Goal: Task Accomplishment & Management: Complete application form

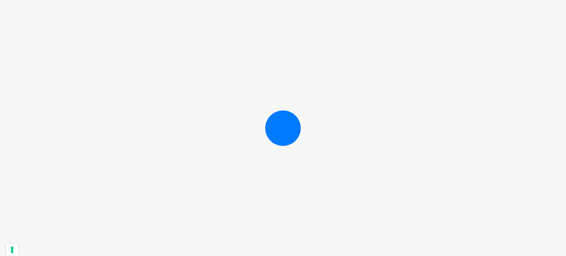
click at [402, 62] on div at bounding box center [283, 128] width 566 height 256
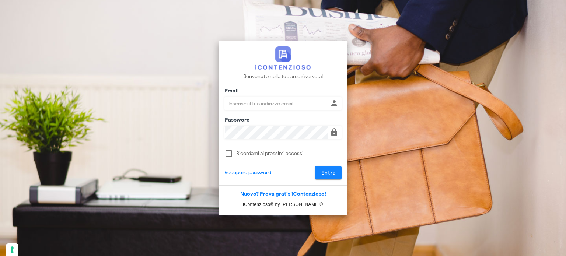
type input "[EMAIL_ADDRESS][DOMAIN_NAME]"
click at [333, 173] on span "Entra" at bounding box center [328, 173] width 15 height 6
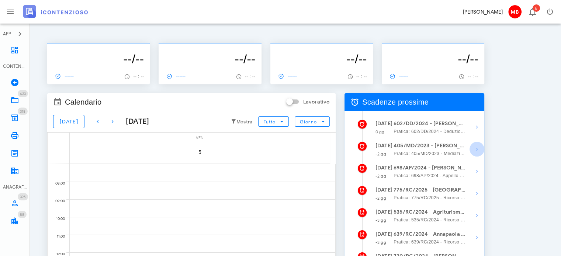
click at [476, 151] on icon "button" at bounding box center [476, 149] width 9 height 9
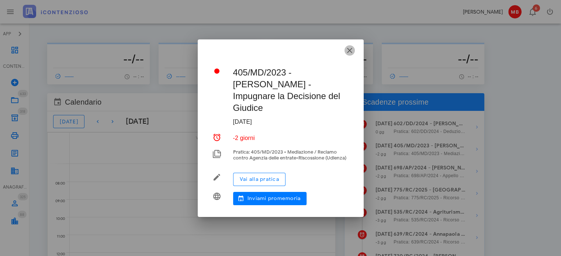
click at [352, 52] on icon "button" at bounding box center [349, 50] width 9 height 9
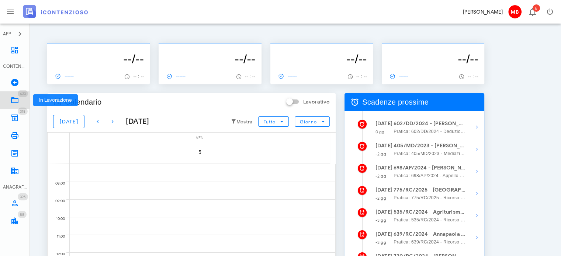
click at [13, 99] on icon at bounding box center [14, 100] width 9 height 9
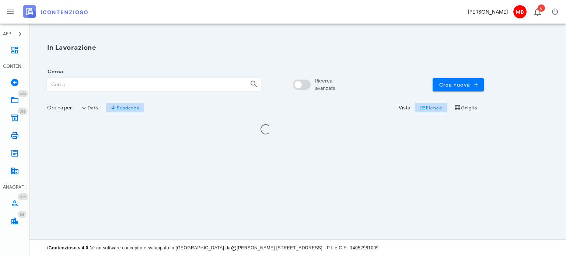
click at [88, 81] on input "Cerca" at bounding box center [146, 84] width 196 height 13
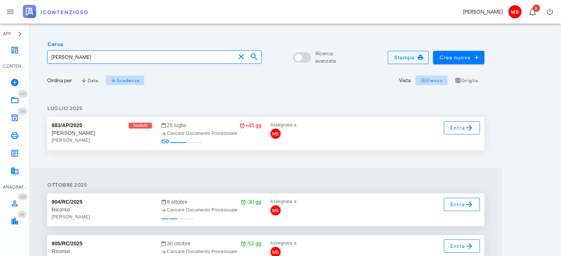
scroll to position [74, 0]
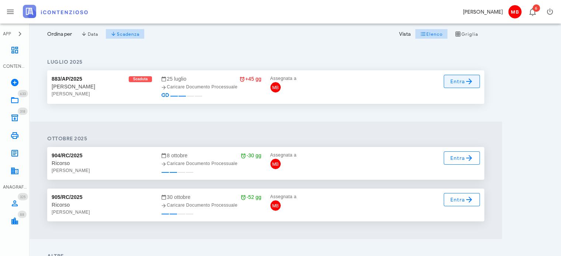
type input "saponaro"
click at [460, 81] on span "Entra" at bounding box center [462, 81] width 24 height 9
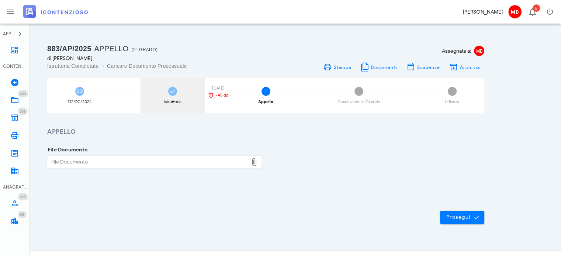
click at [166, 98] on div "Istruttoria 25/07/2025 +45 gg" at bounding box center [172, 95] width 64 height 35
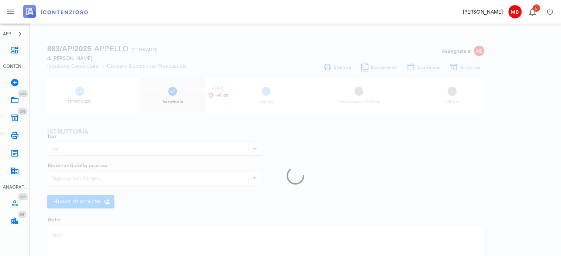
type input "Appello"
type textarea "SENTENZA NOTIFICATA DAL COMUNE il 9 giugno 2025"
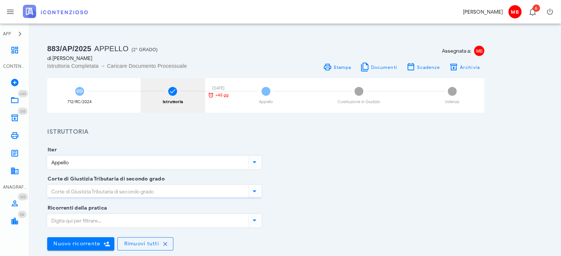
type input "Ancona"
type input "Sentenza"
type input "Sfavorevole"
type input "Marche - Ancona"
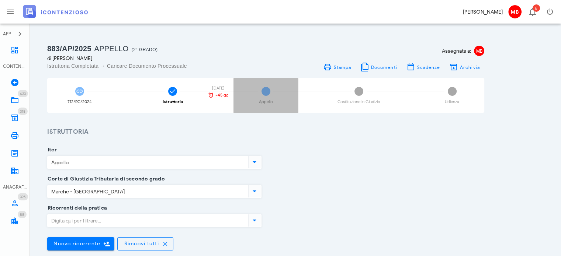
click at [265, 99] on div "3 Appello" at bounding box center [265, 95] width 64 height 35
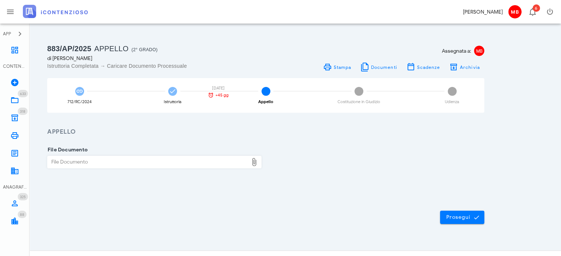
click at [167, 165] on div "File Documento" at bounding box center [148, 162] width 200 height 12
type input "C:\fakepath\appello_saponaro.pdf"
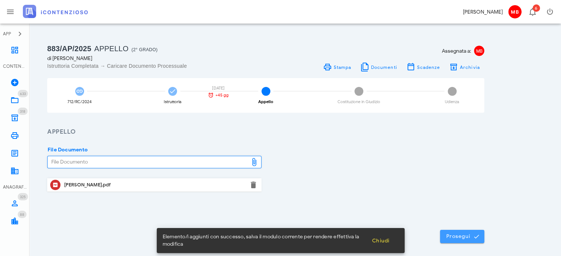
click at [471, 236] on span "Prosegui" at bounding box center [462, 236] width 32 height 7
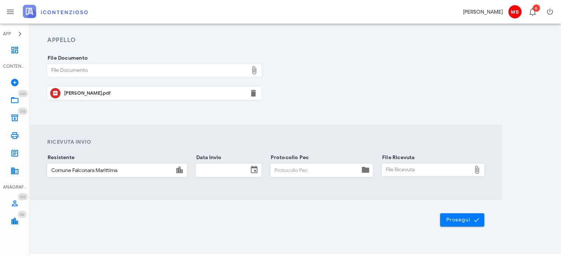
scroll to position [105, 0]
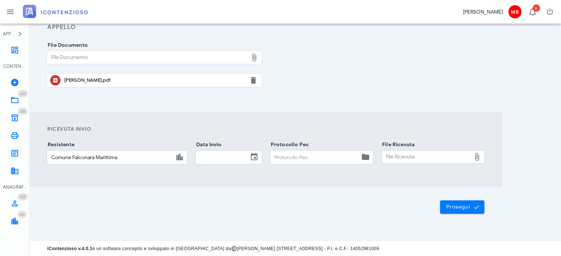
click at [213, 156] on input "Data Invio" at bounding box center [222, 157] width 52 height 13
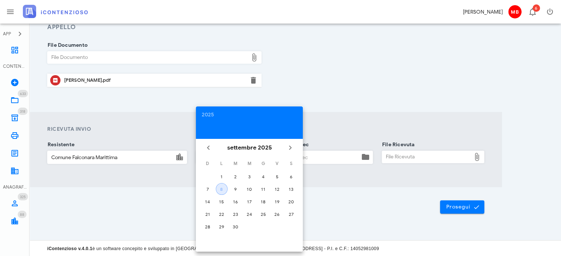
click at [221, 190] on div "8" at bounding box center [221, 189] width 11 height 6
type input "[DATE]"
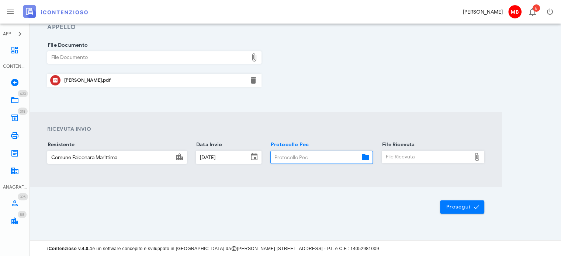
click at [296, 162] on input "Protocollo Pec" at bounding box center [315, 157] width 89 height 13
type input "44"
click at [397, 157] on div "File Ricevuta" at bounding box center [426, 157] width 89 height 12
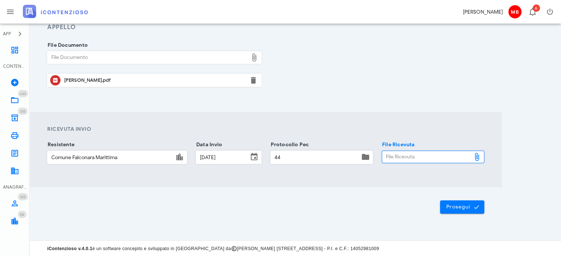
type input "C:\fakepath\consegna.eml"
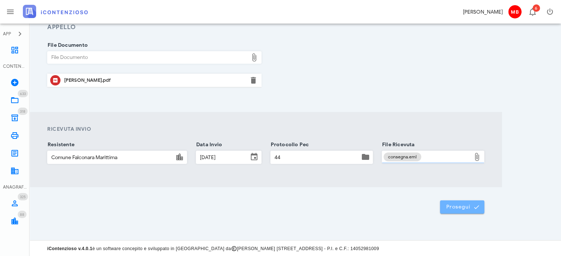
click at [460, 208] on span "Prosegui" at bounding box center [462, 207] width 32 height 7
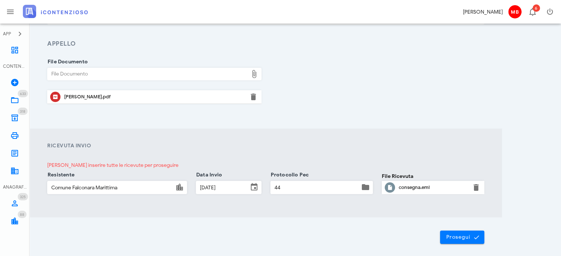
scroll to position [111, 0]
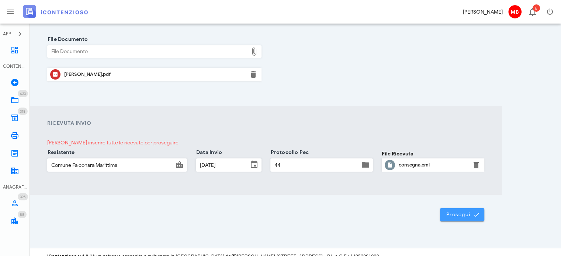
click at [464, 212] on span "Prosegui" at bounding box center [462, 215] width 32 height 7
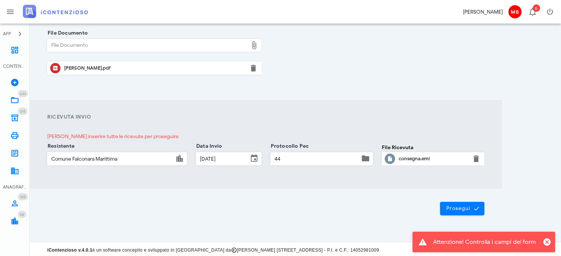
scroll to position [118, 0]
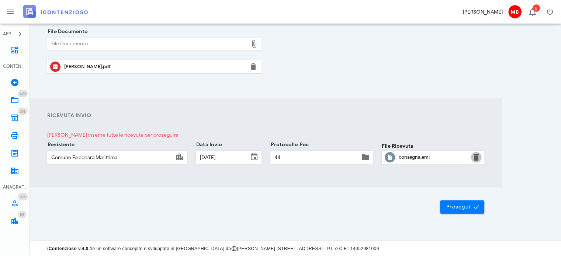
click at [477, 160] on button "button" at bounding box center [475, 157] width 9 height 9
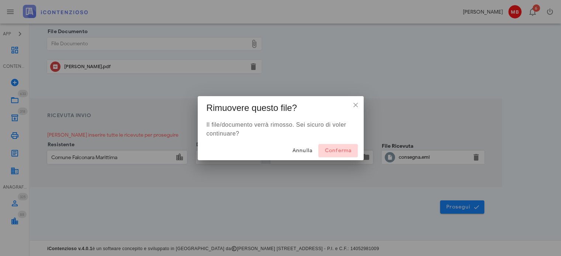
click at [348, 150] on span "Conferma" at bounding box center [337, 150] width 27 height 6
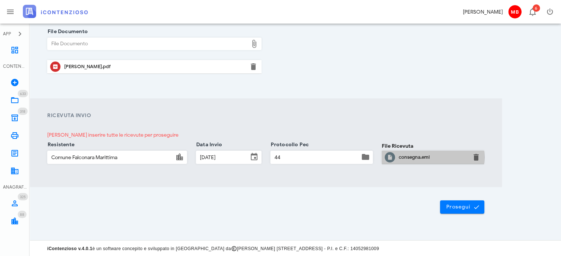
click at [420, 158] on div "consegna.eml" at bounding box center [432, 157] width 69 height 6
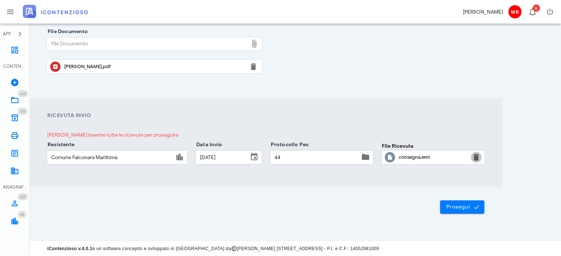
click at [475, 155] on button "button" at bounding box center [475, 157] width 9 height 9
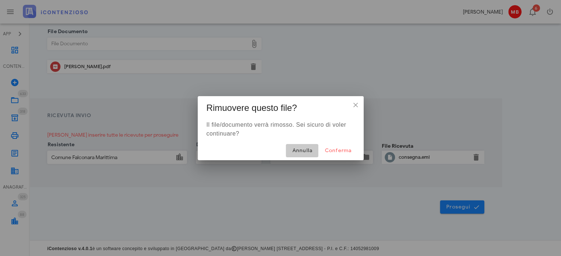
click at [307, 151] on span "Annulla" at bounding box center [302, 150] width 21 height 6
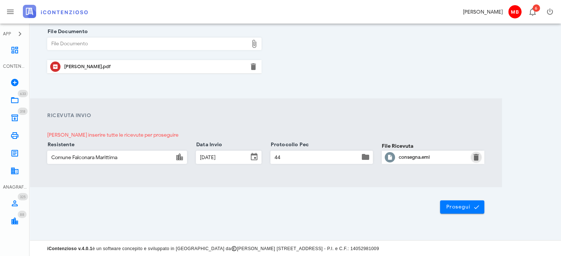
click at [475, 157] on button "button" at bounding box center [475, 157] width 9 height 9
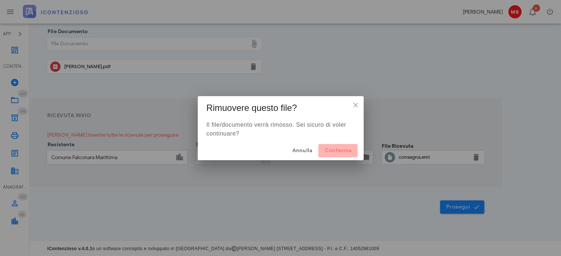
click at [344, 150] on span "Conferma" at bounding box center [337, 150] width 27 height 6
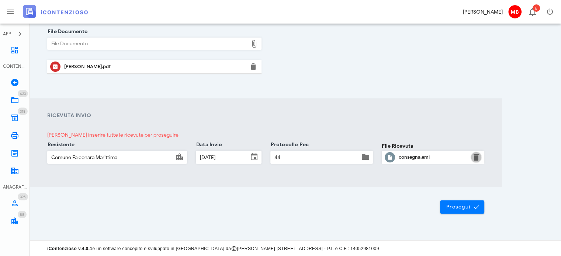
click at [476, 159] on button "button" at bounding box center [475, 157] width 9 height 9
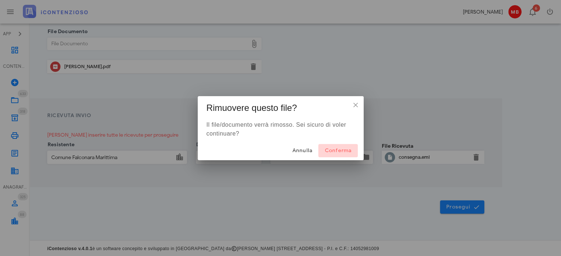
click at [350, 151] on span "Conferma" at bounding box center [337, 150] width 27 height 6
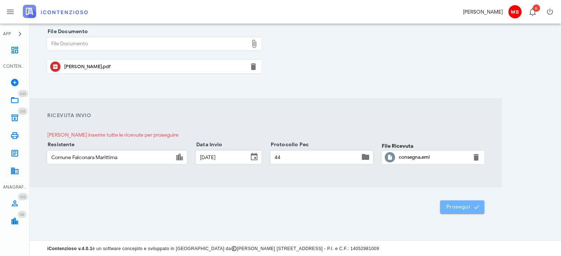
click at [466, 208] on span "Prosegui" at bounding box center [462, 207] width 32 height 7
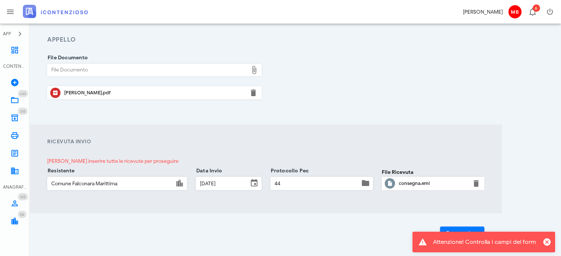
scroll to position [111, 0]
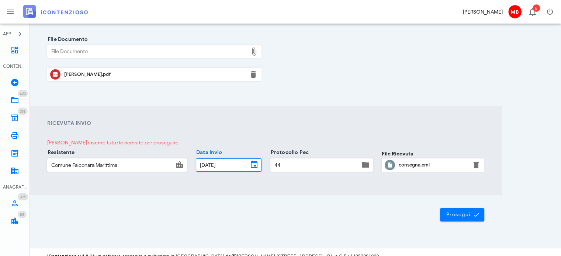
click at [234, 163] on input "08/09/2025" at bounding box center [222, 165] width 52 height 13
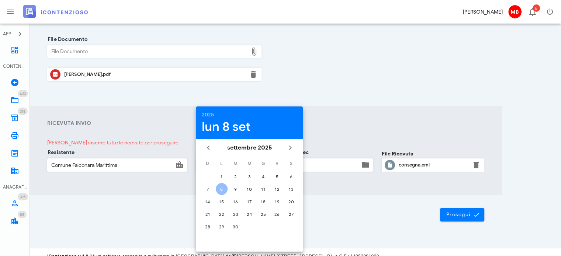
click at [217, 189] on div "8" at bounding box center [222, 189] width 12 height 6
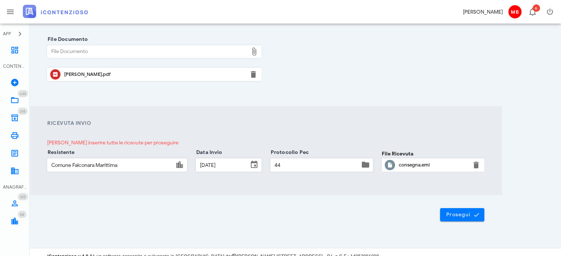
click at [287, 164] on input "44" at bounding box center [315, 165] width 89 height 13
type input "449"
click at [401, 168] on div "consegna.eml" at bounding box center [432, 165] width 69 height 12
click at [476, 165] on button "button" at bounding box center [475, 165] width 9 height 9
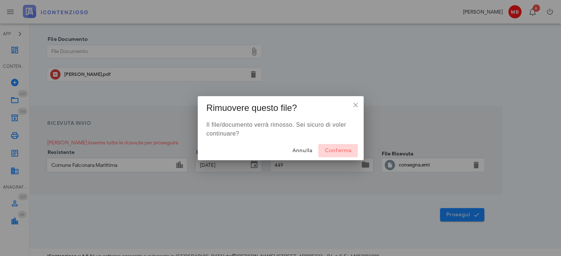
click at [338, 150] on span "Conferma" at bounding box center [337, 150] width 27 height 6
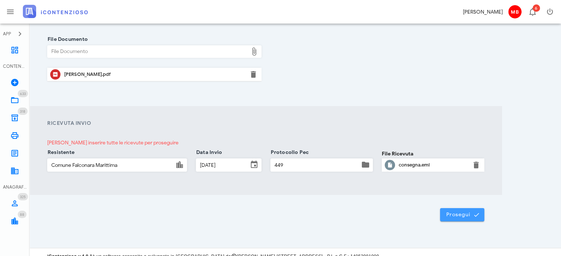
click at [459, 210] on button "Prosegui" at bounding box center [462, 214] width 44 height 13
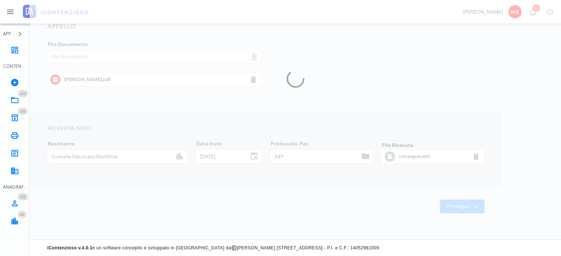
scroll to position [105, 0]
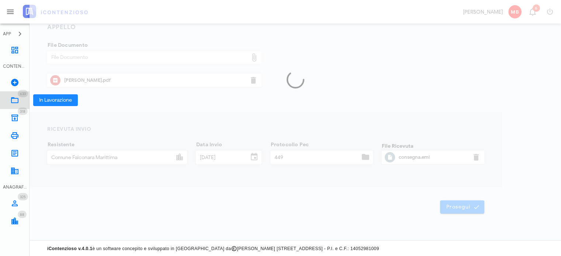
click at [16, 100] on icon at bounding box center [14, 100] width 9 height 9
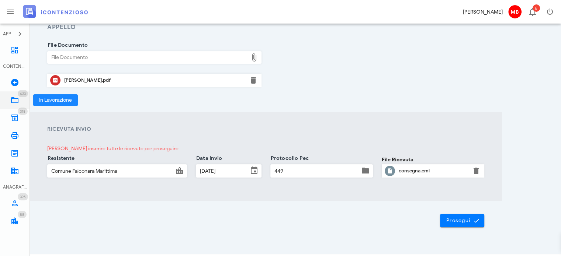
scroll to position [0, 0]
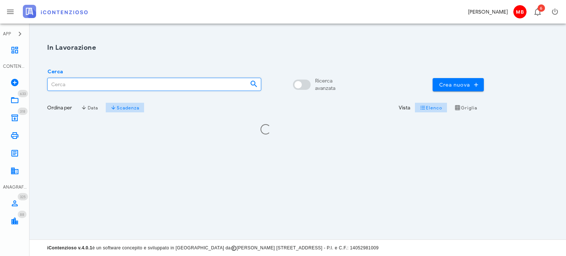
click at [97, 80] on input "Cerca" at bounding box center [146, 84] width 196 height 13
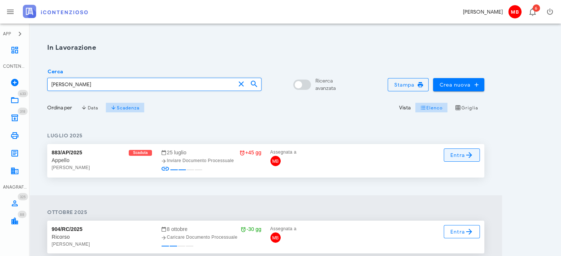
type input "saponaro"
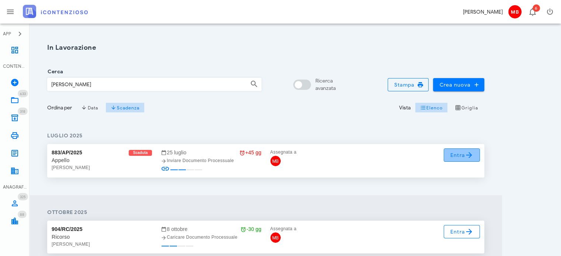
click at [454, 158] on span "Entra" at bounding box center [462, 155] width 24 height 9
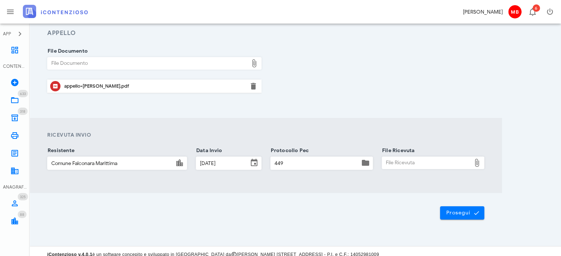
scroll to position [105, 0]
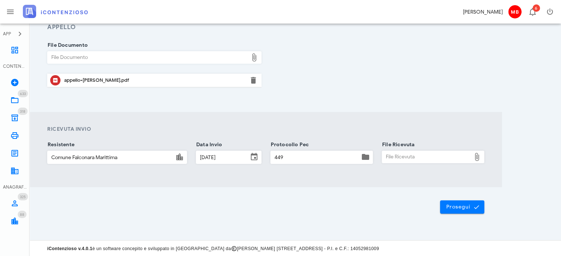
click at [387, 157] on div "File Ricevuta" at bounding box center [426, 157] width 89 height 12
type input "C:\fakepath\consegna.eml"
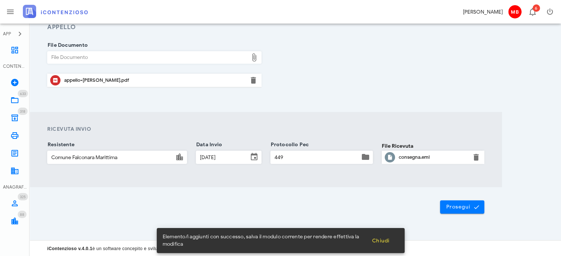
click at [468, 213] on div "Prosegui" at bounding box center [265, 207] width 472 height 40
click at [464, 209] on span "Prosegui" at bounding box center [462, 207] width 32 height 7
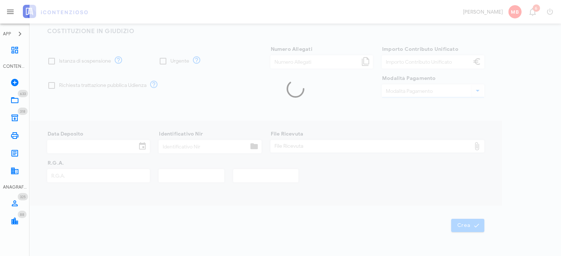
type input "30,00"
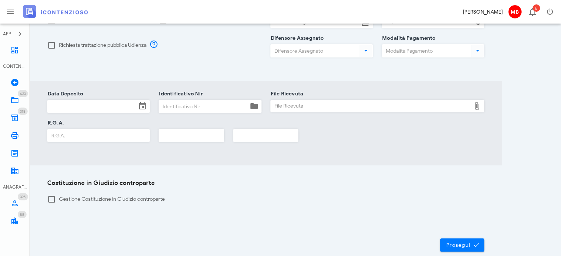
scroll to position [179, 0]
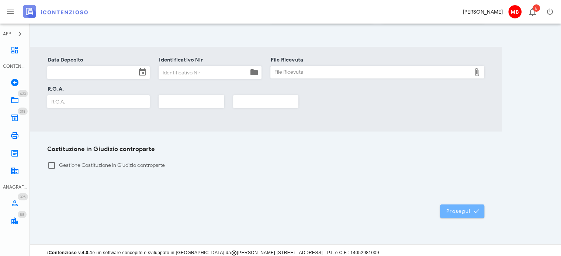
click at [456, 208] on span "Prosegui" at bounding box center [462, 211] width 32 height 7
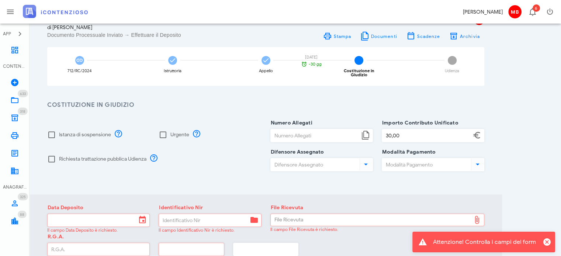
scroll to position [111, 0]
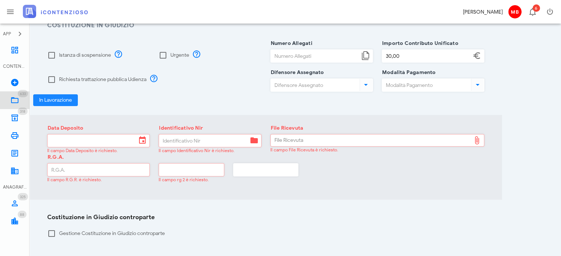
click at [18, 98] on icon at bounding box center [14, 100] width 9 height 9
